Goal: Transaction & Acquisition: Purchase product/service

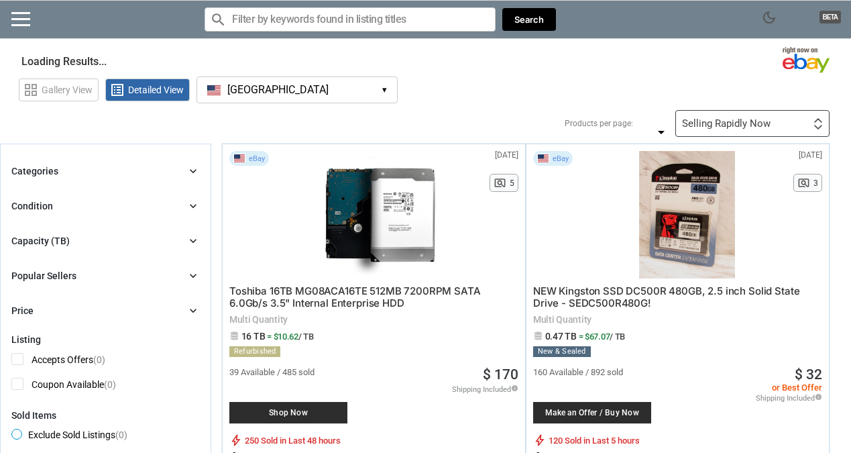
type input "*"
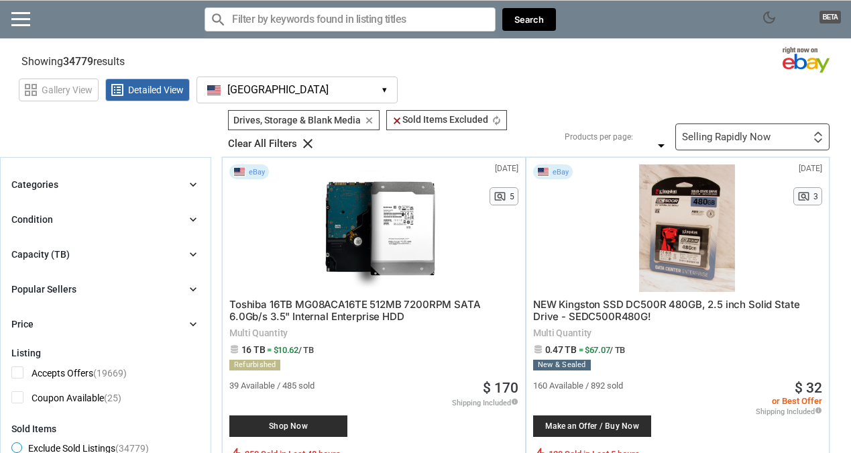
click at [191, 255] on icon "chevron_right" at bounding box center [192, 253] width 13 height 13
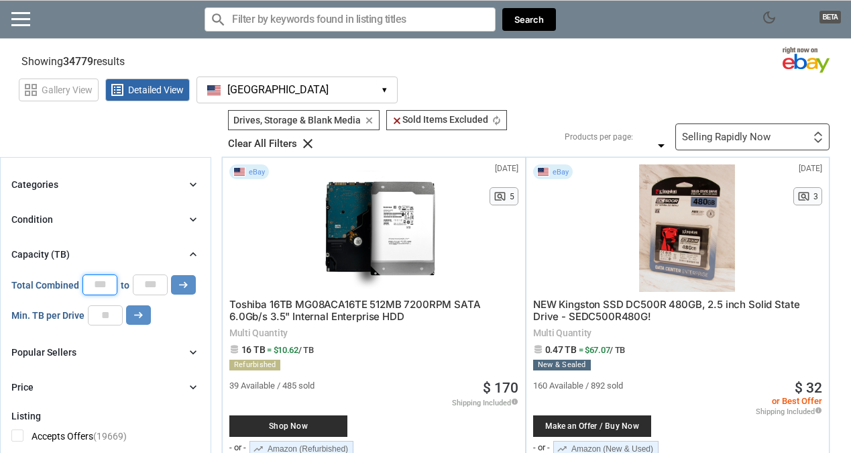
click at [97, 284] on input "*" at bounding box center [99, 284] width 35 height 20
click at [105, 318] on input "number" at bounding box center [105, 315] width 35 height 20
type input "*"
click at [132, 315] on icon "arrow_right_alt" at bounding box center [138, 314] width 13 height 13
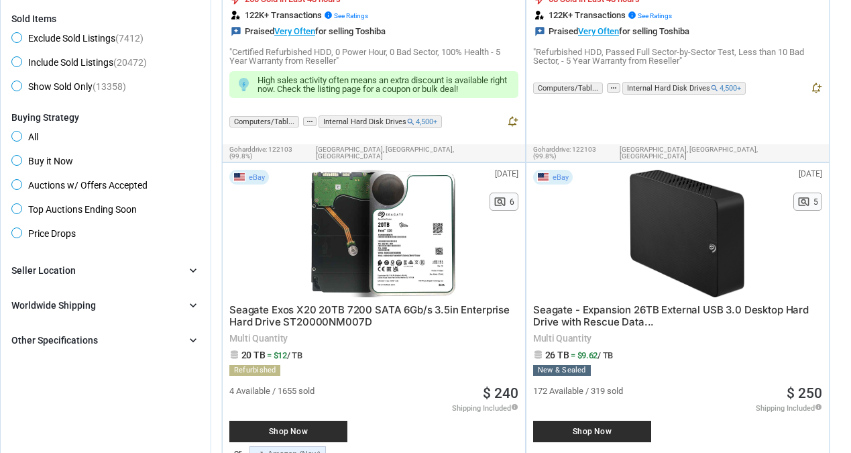
scroll to position [536, 0]
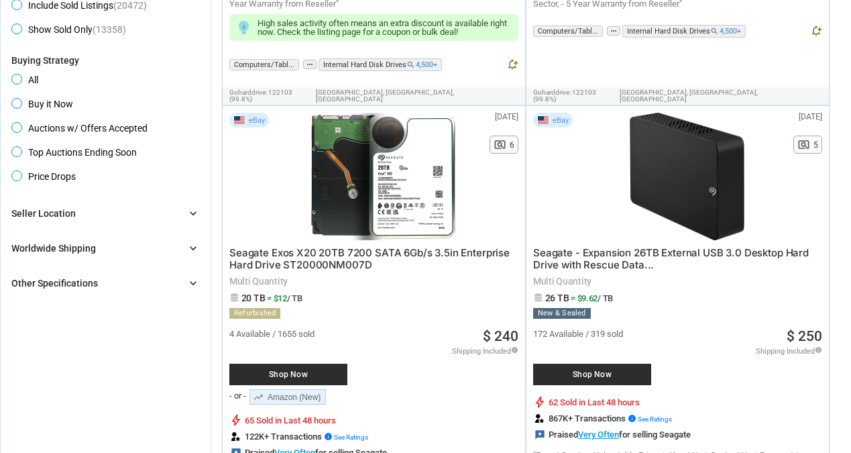
click at [188, 216] on icon "chevron_right" at bounding box center [192, 213] width 13 height 13
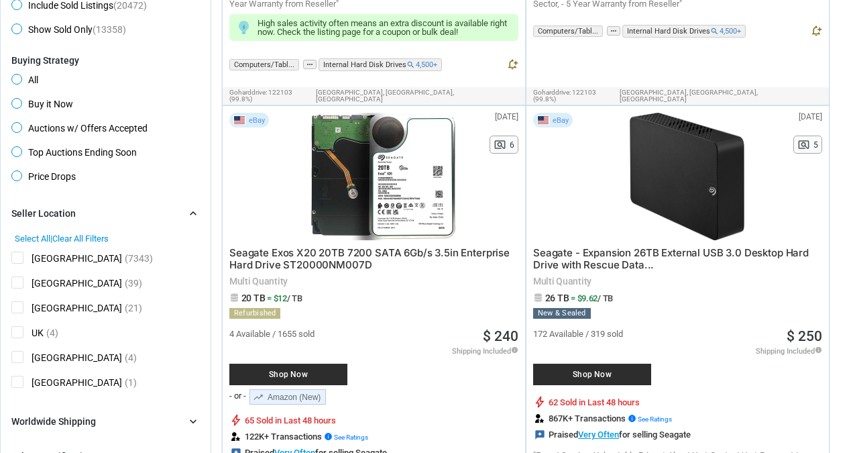
click at [15, 260] on span "[GEOGRAPHIC_DATA]" at bounding box center [66, 259] width 111 height 17
click at [192, 215] on icon "chevron_right" at bounding box center [192, 213] width 13 height 13
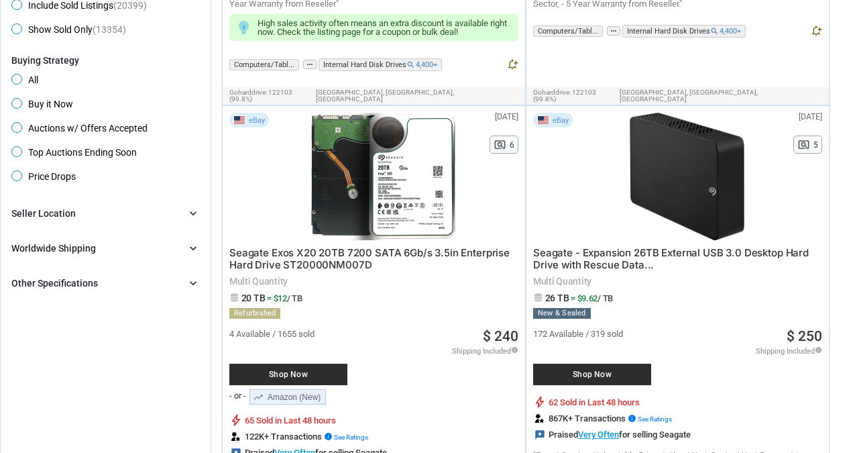
click at [194, 284] on icon "chevron_right" at bounding box center [192, 282] width 13 height 13
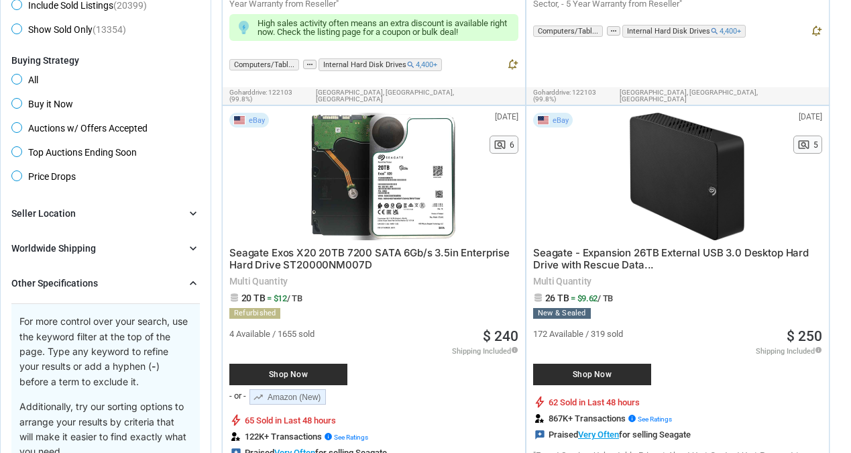
click at [194, 284] on icon "chevron_right" at bounding box center [192, 282] width 13 height 13
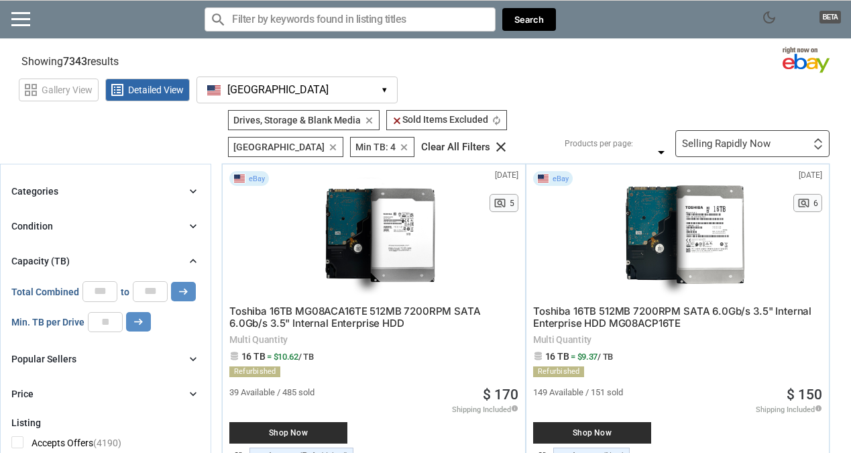
click at [194, 190] on icon "chevron_right" at bounding box center [192, 190] width 13 height 13
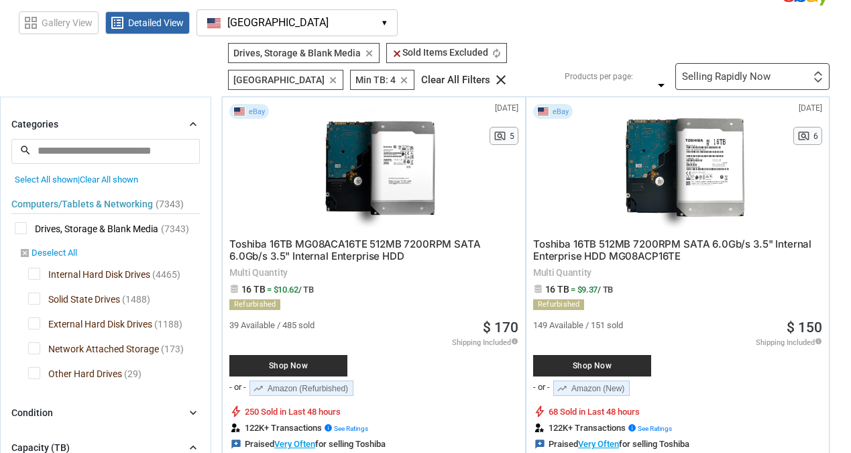
scroll to position [201, 0]
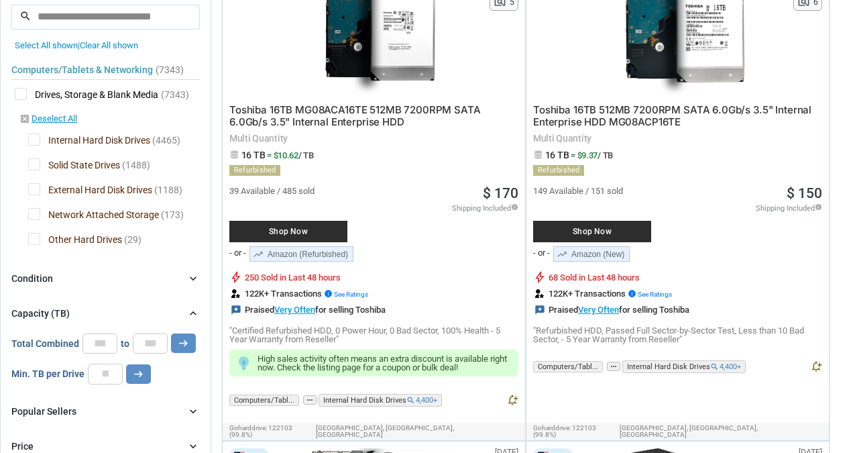
click at [188, 276] on icon "chevron_right" at bounding box center [192, 278] width 13 height 13
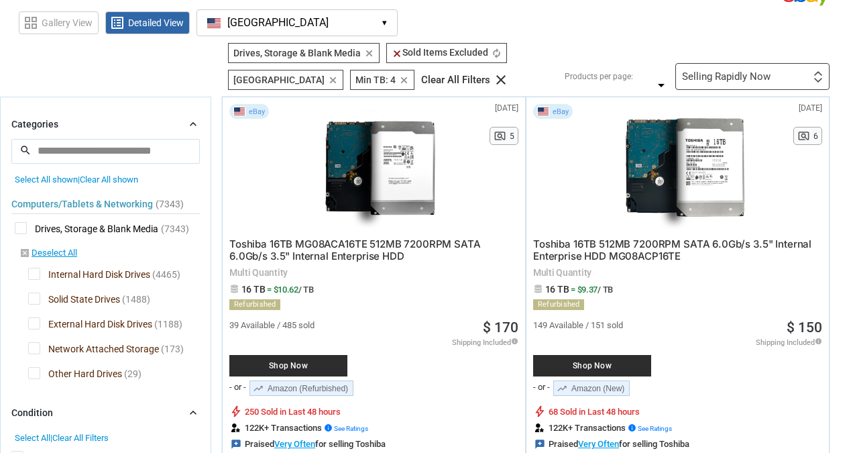
scroll to position [0, 0]
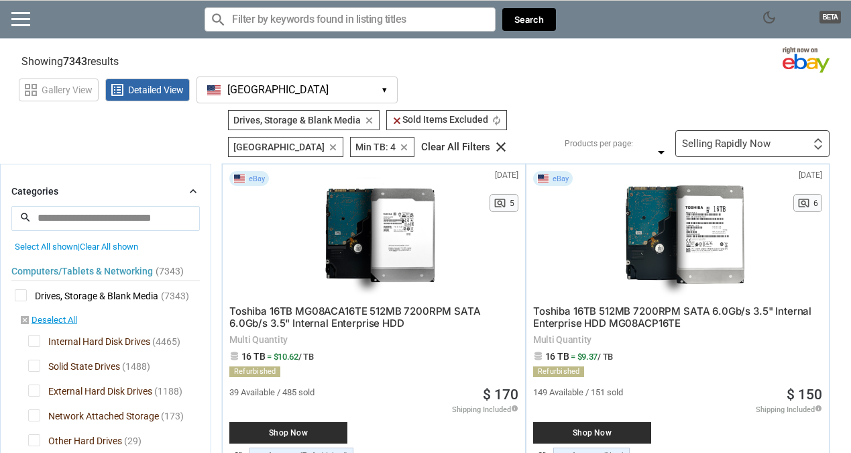
click at [799, 141] on div "Selling Rapidly Now First or Last Chance to Buy Recently Listed Selling Rapidly…" at bounding box center [752, 143] width 154 height 27
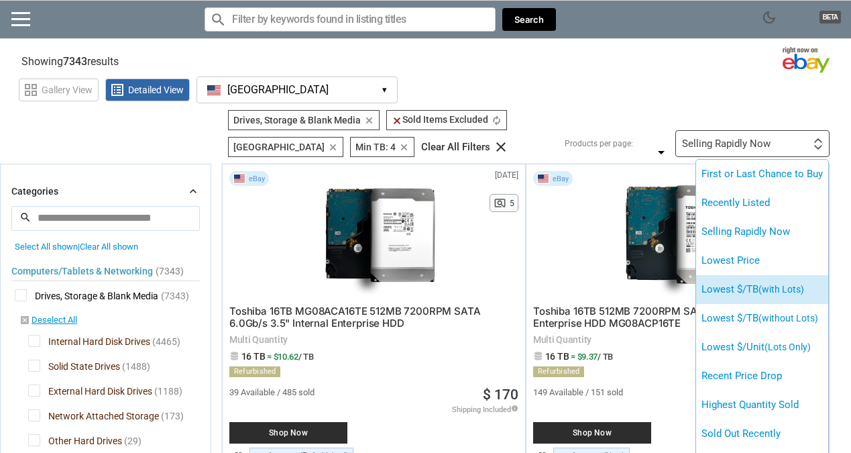
click at [730, 291] on li "Lowest $/TB (with Lots)" at bounding box center [762, 289] width 132 height 29
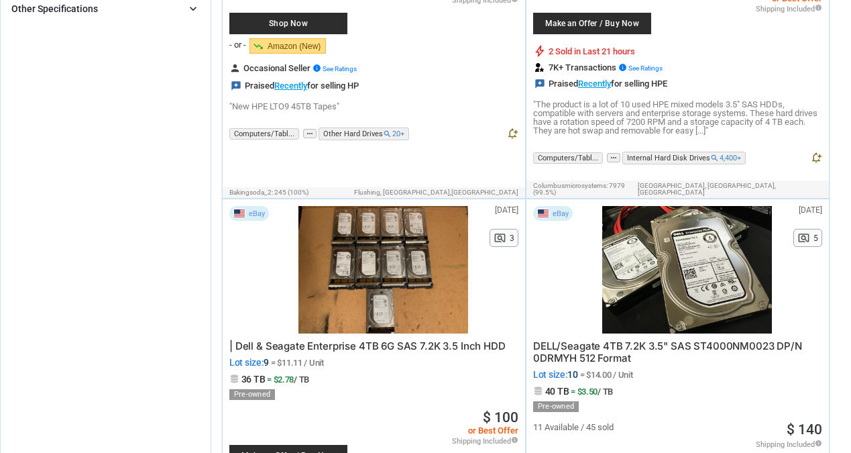
scroll to position [1207, 0]
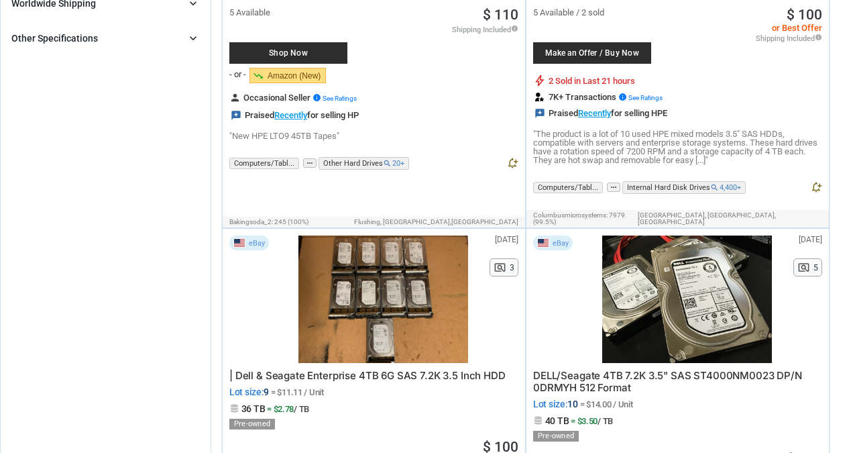
click at [196, 36] on icon "chevron_right" at bounding box center [192, 38] width 13 height 13
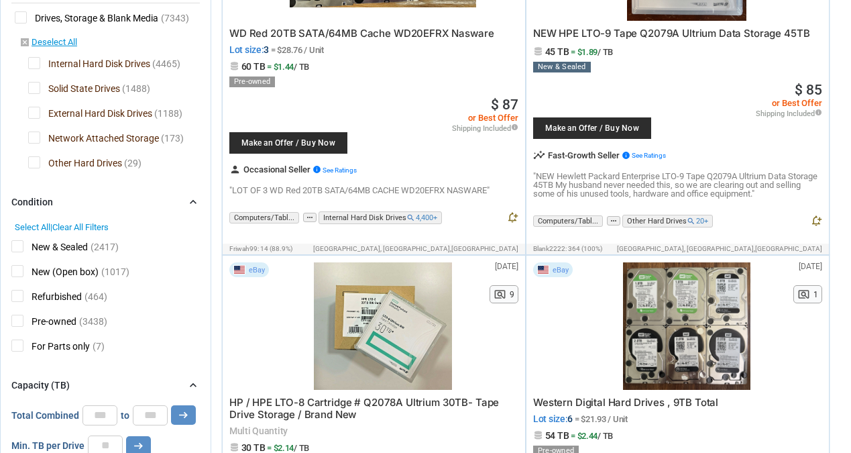
scroll to position [0, 0]
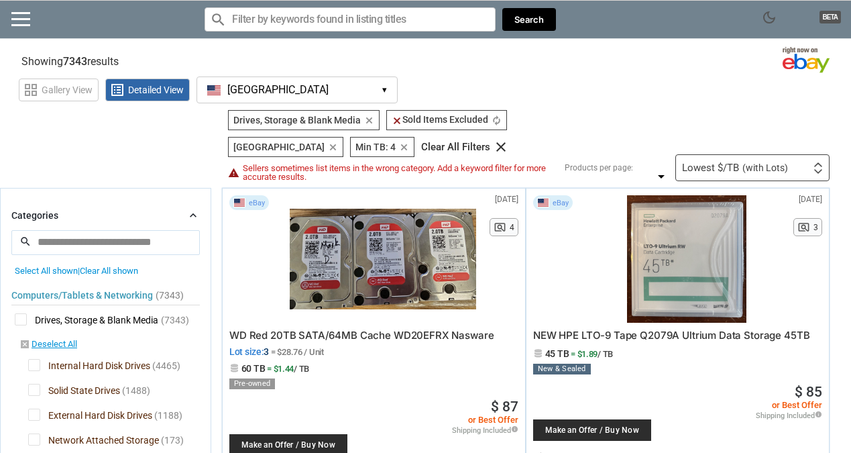
click at [296, 22] on input "Search for models" at bounding box center [350, 19] width 291 height 24
type input "-sas"
click at [540, 17] on button "Search" at bounding box center [529, 19] width 54 height 23
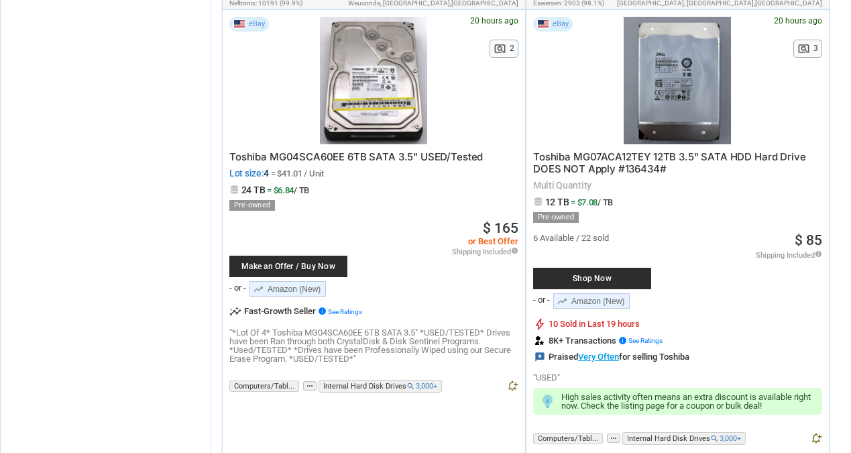
scroll to position [3889, 0]
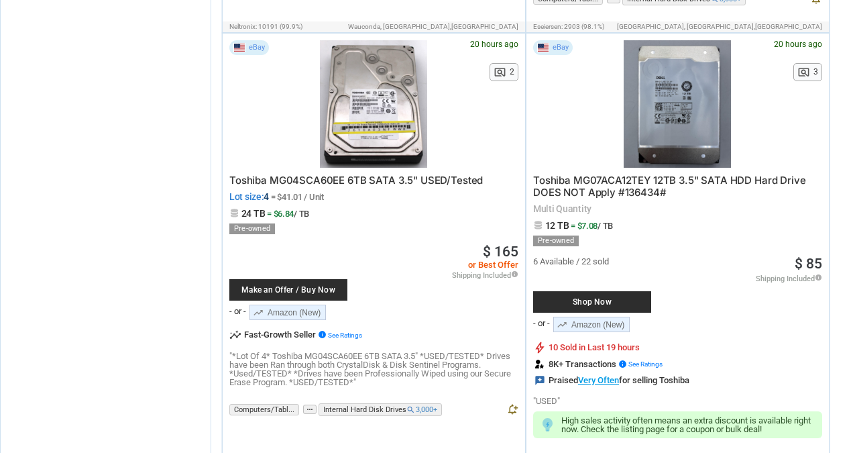
click at [599, 316] on link "trending_up Amazon (New)" at bounding box center [591, 323] width 76 height 15
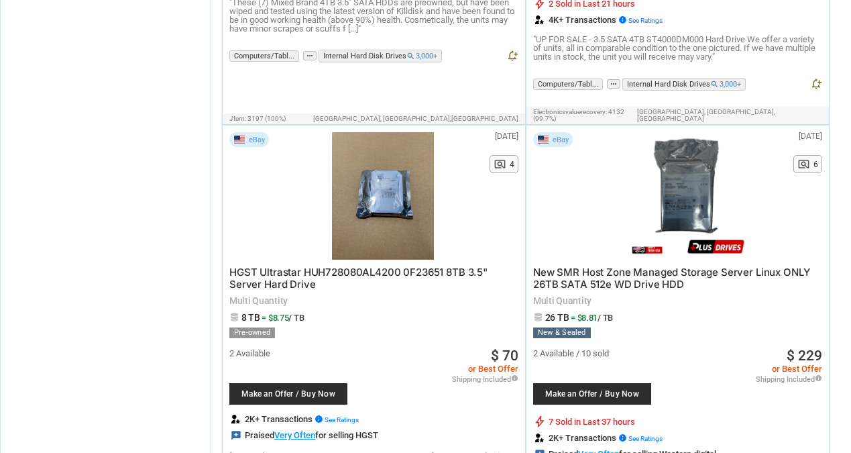
scroll to position [7979, 0]
